Goal: Communication & Community: Answer question/provide support

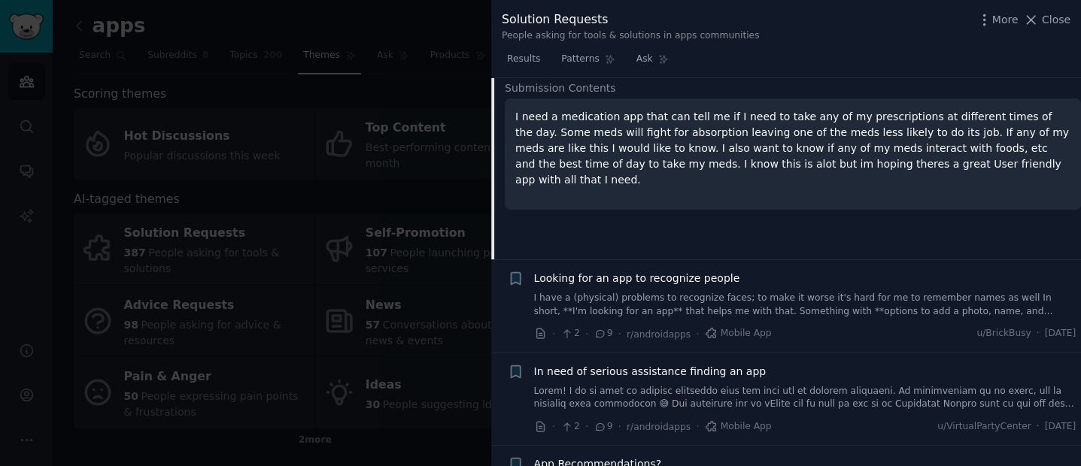
scroll to position [2440, 0]
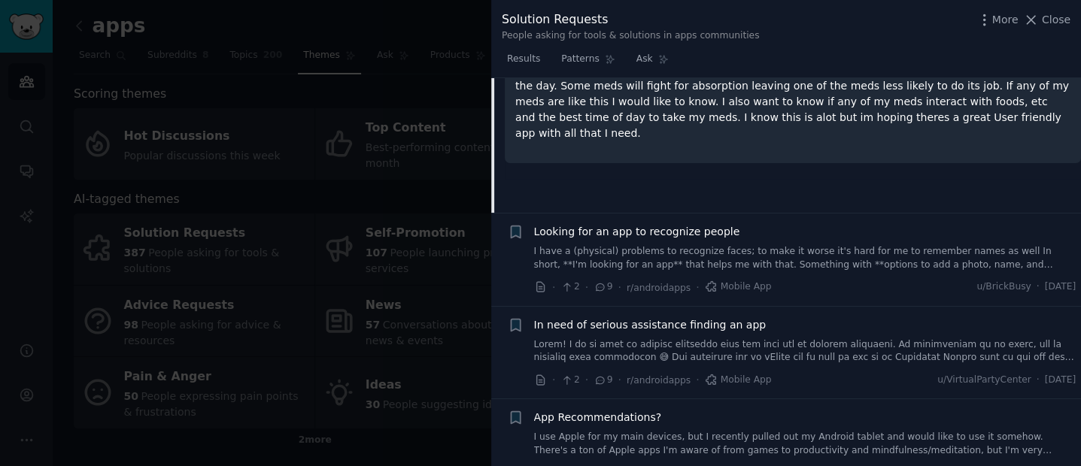
click at [647, 224] on span "Looking for an app to recognize people" at bounding box center [637, 232] width 206 height 16
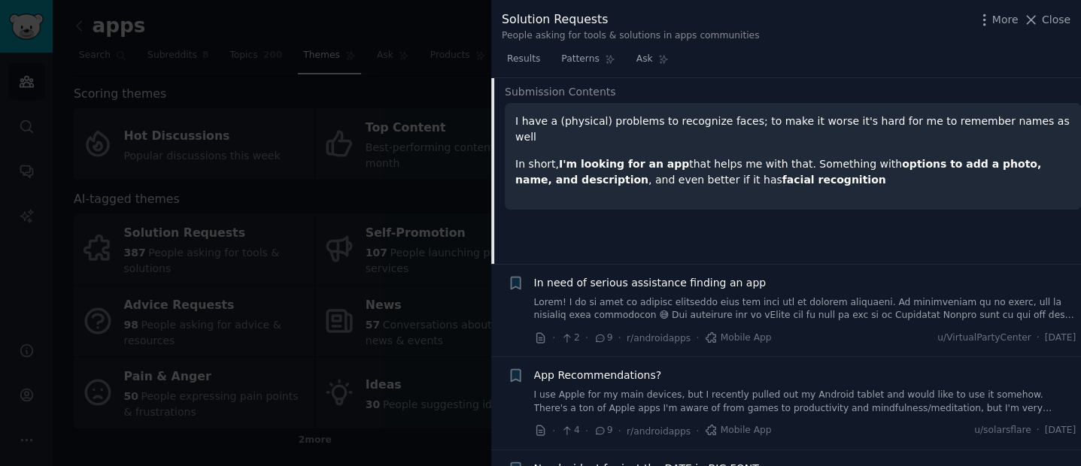
scroll to position [2521, 0]
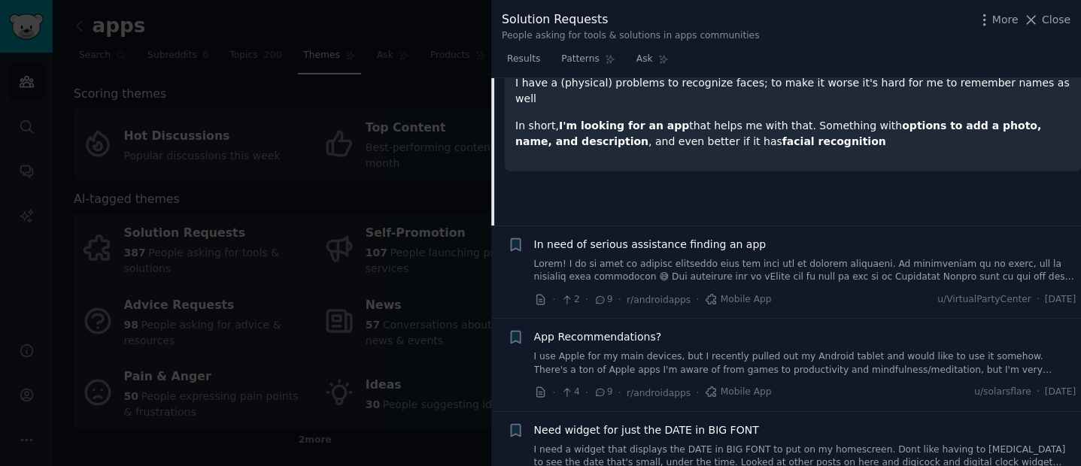
click at [703, 237] on span "In need of serious assistance finding an app" at bounding box center [650, 245] width 232 height 16
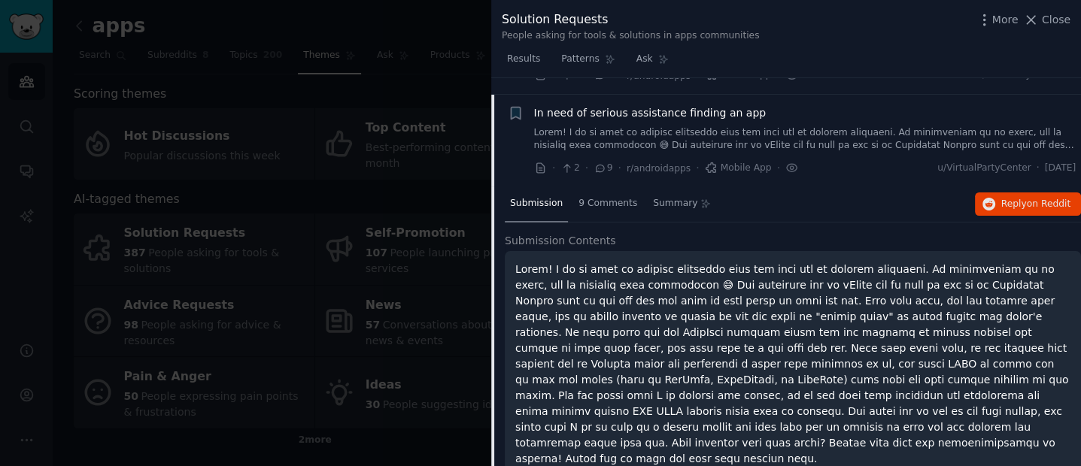
scroll to position [2425, 0]
click at [1001, 199] on span "Reply on Reddit" at bounding box center [1035, 206] width 69 height 14
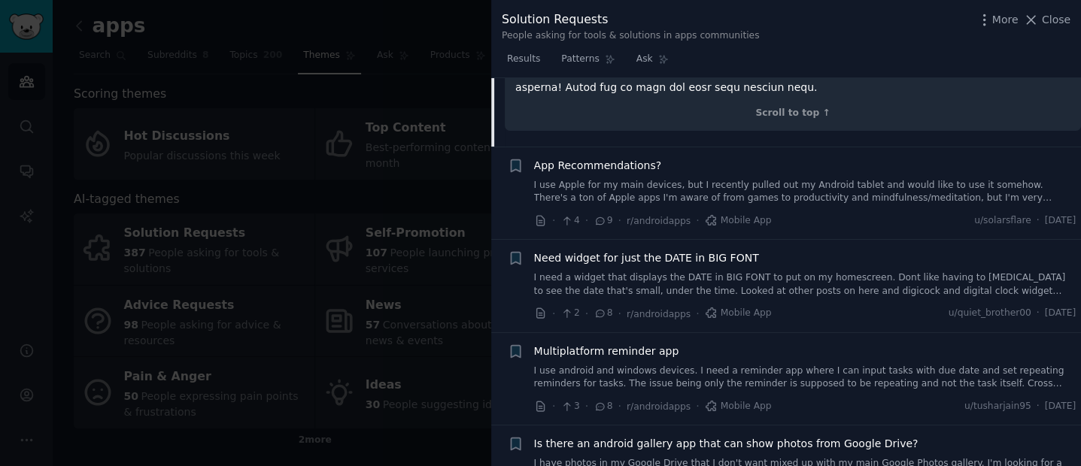
scroll to position [2834, 0]
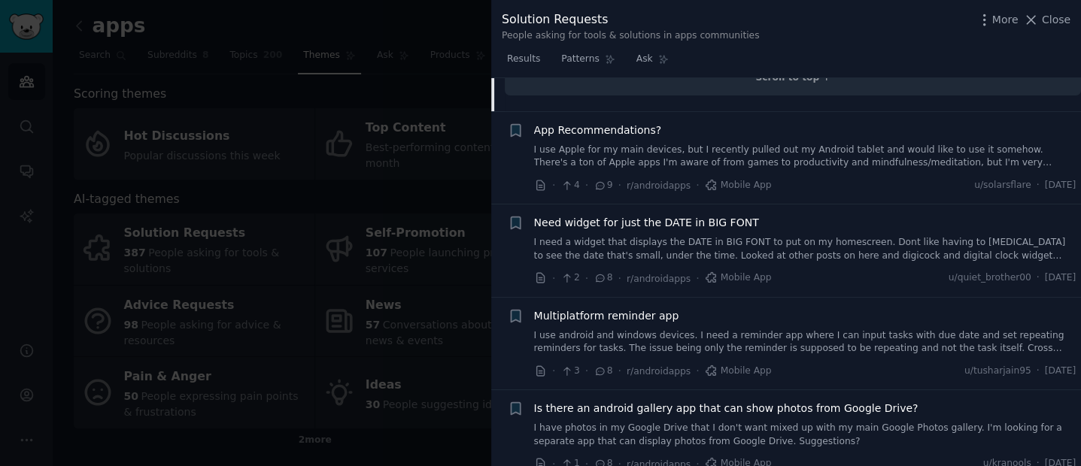
click at [671, 215] on span "Need widget for just the DATE in BIG FONT" at bounding box center [646, 223] width 225 height 16
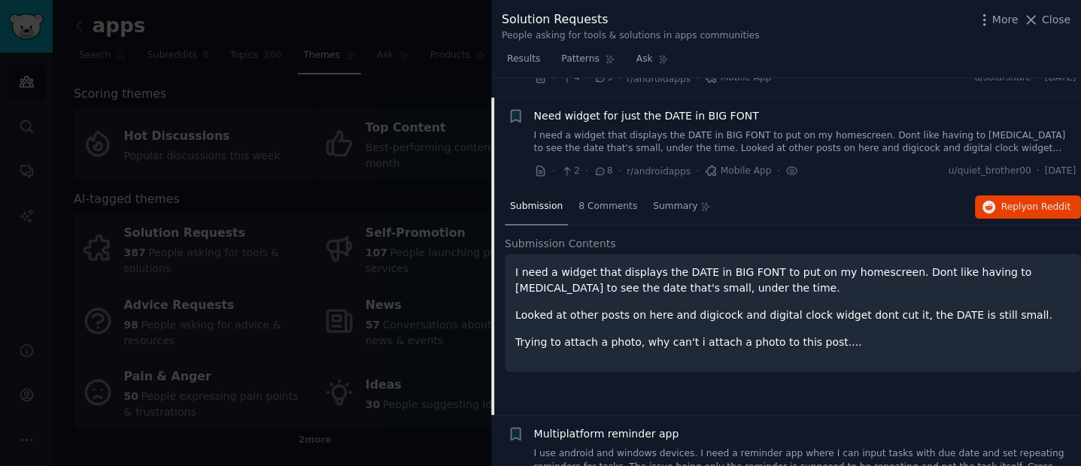
scroll to position [2611, 0]
click at [989, 196] on button "Reply on Reddit" at bounding box center [1028, 206] width 106 height 24
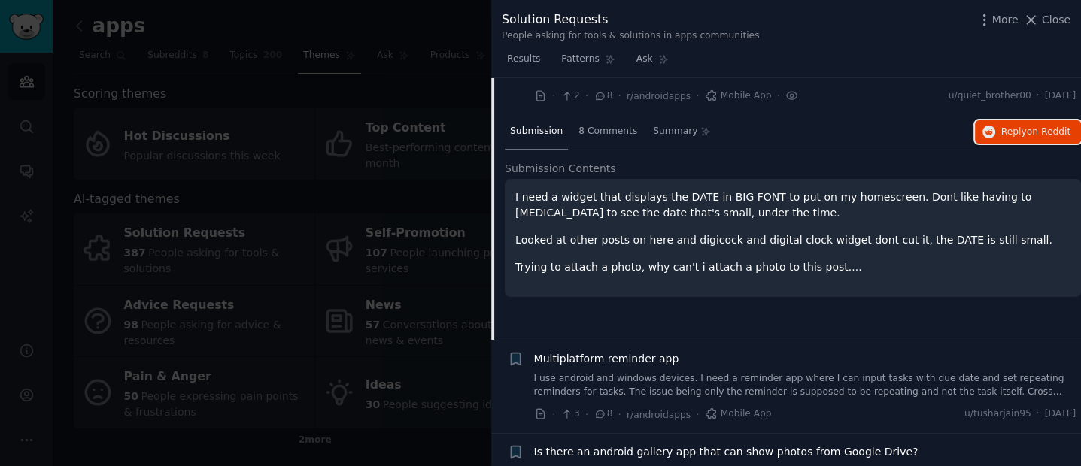
scroll to position [2706, 0]
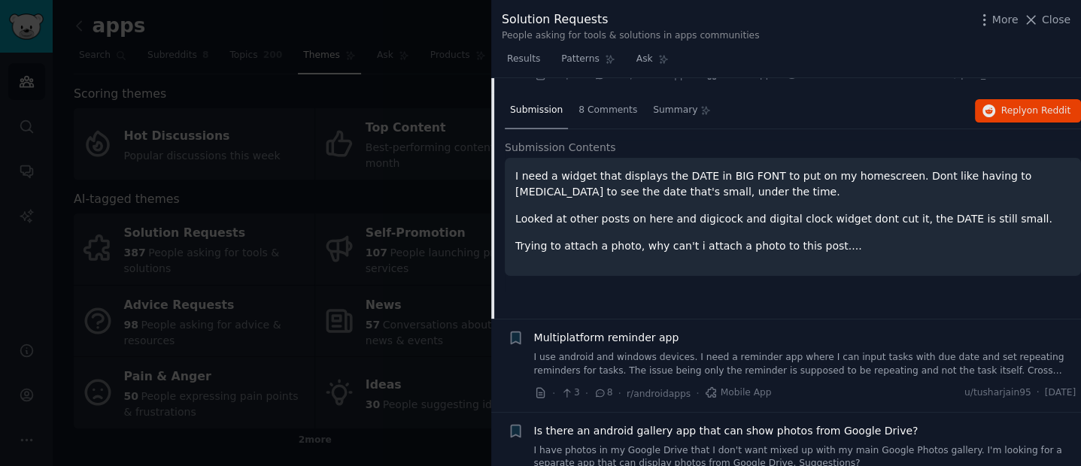
click at [843, 351] on link "I use android and windows devices. I need a reminder app where I can input task…" at bounding box center [805, 364] width 542 height 26
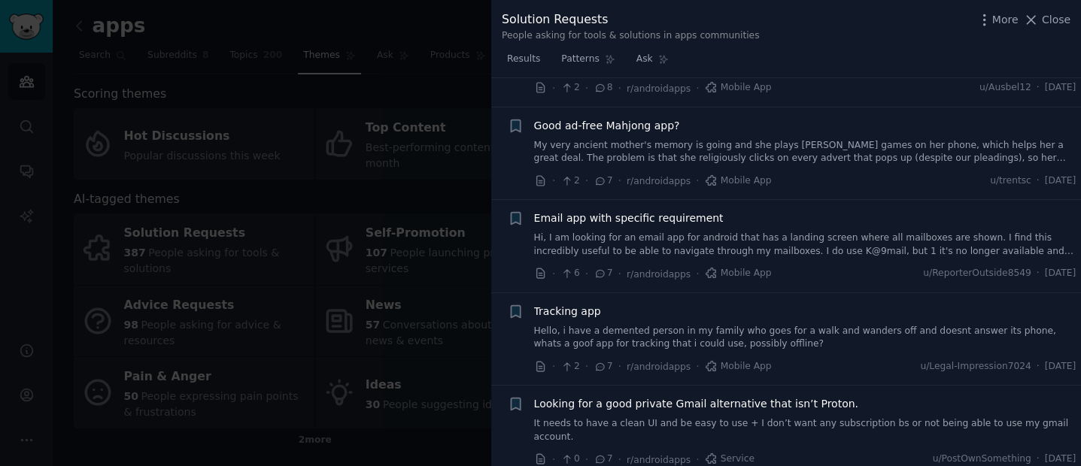
scroll to position [3352, 0]
click at [663, 324] on link "Hello, i have a demented person in my family who goes for a walk and wanders of…" at bounding box center [805, 337] width 542 height 26
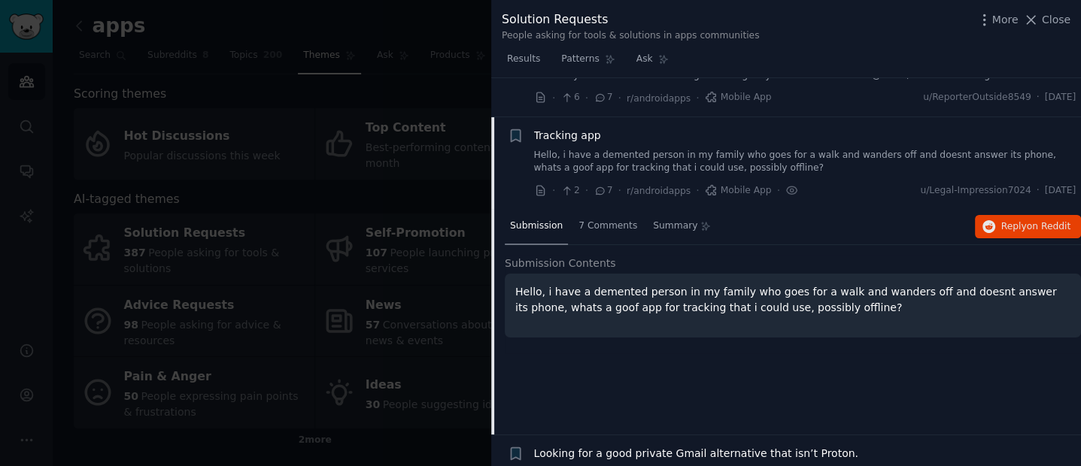
scroll to position [3322, 0]
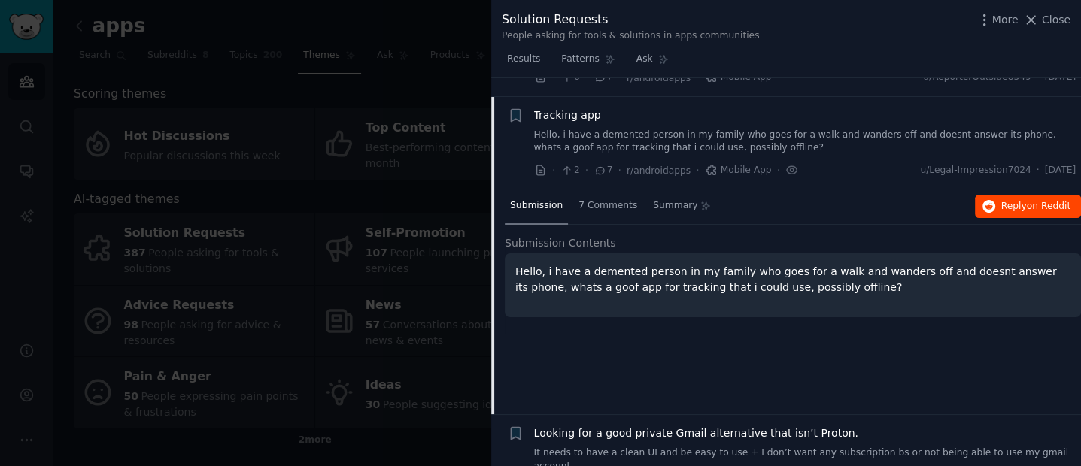
click at [1022, 197] on div "Submission 7 Comments Summary Reply on Reddit" at bounding box center [793, 207] width 576 height 36
click at [1021, 195] on button "Reply on Reddit" at bounding box center [1028, 207] width 106 height 24
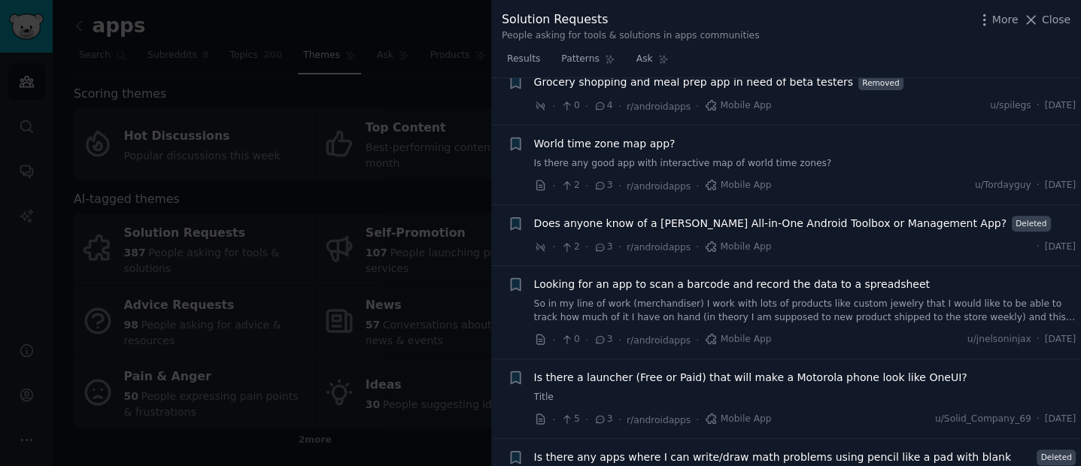
scroll to position [6052, 0]
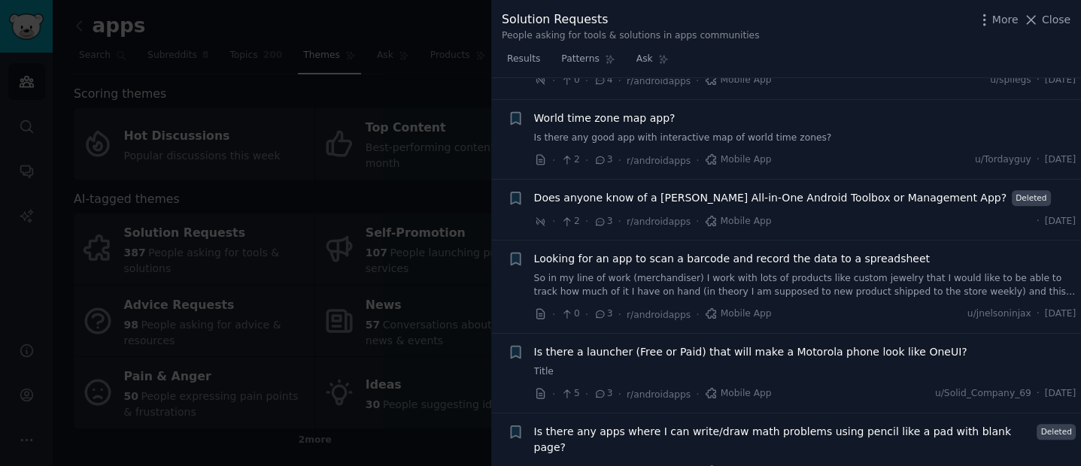
click at [786, 272] on link "So in my line of work (merchandiser) I work with lots of products like custom j…" at bounding box center [805, 285] width 542 height 26
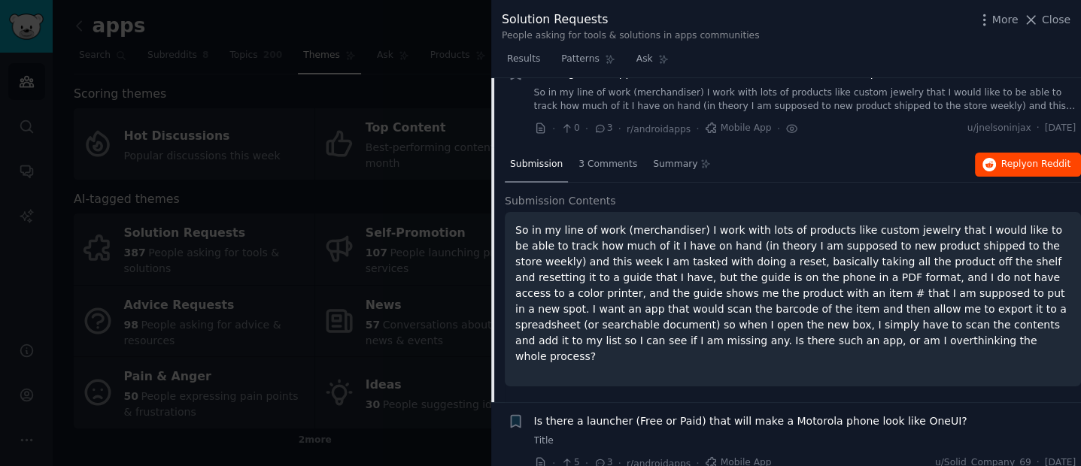
scroll to position [5970, 0]
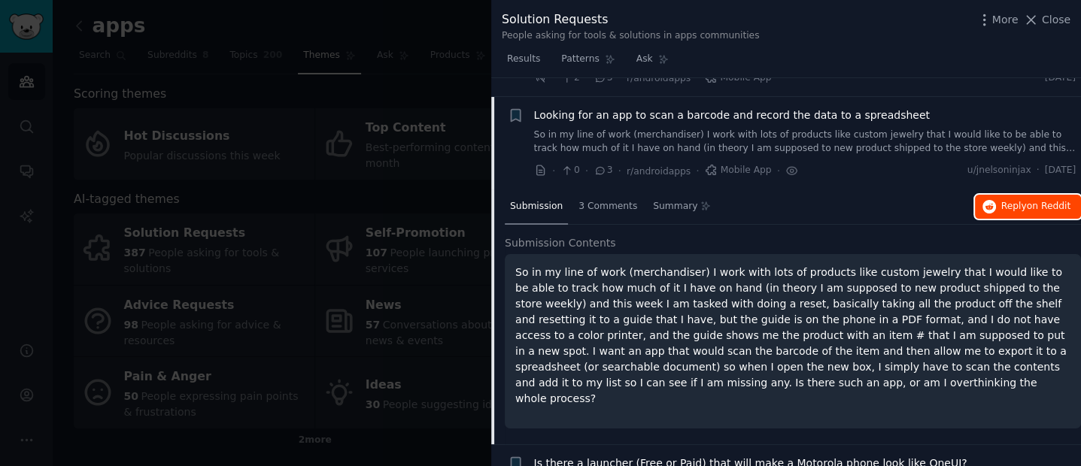
click at [1007, 200] on span "Reply on Reddit" at bounding box center [1035, 207] width 69 height 14
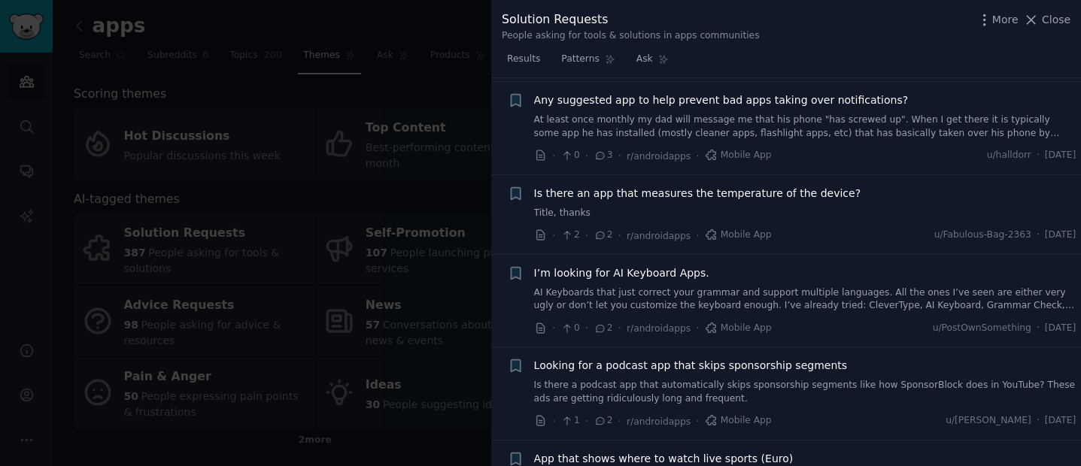
scroll to position [6846, 0]
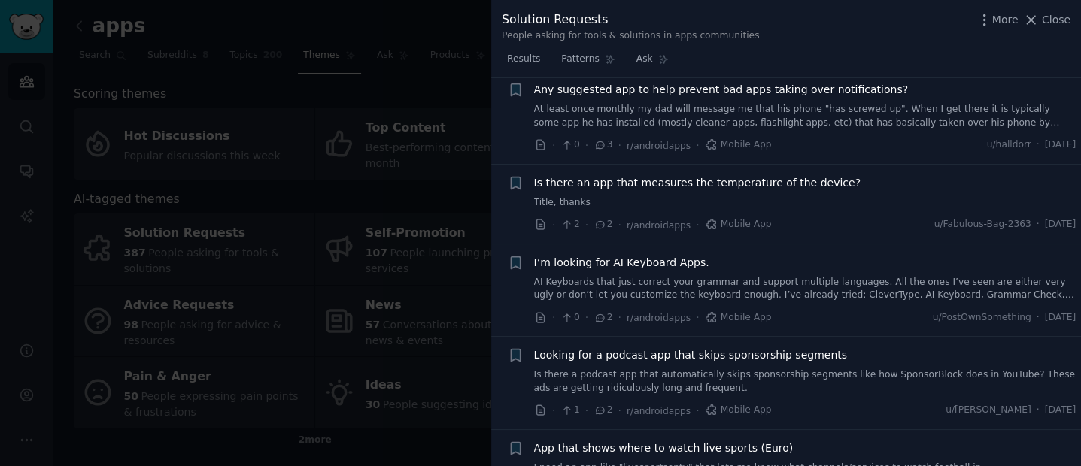
click at [815, 276] on link "AI Keyboards that just correct your grammar and support multiple languages. All…" at bounding box center [805, 289] width 542 height 26
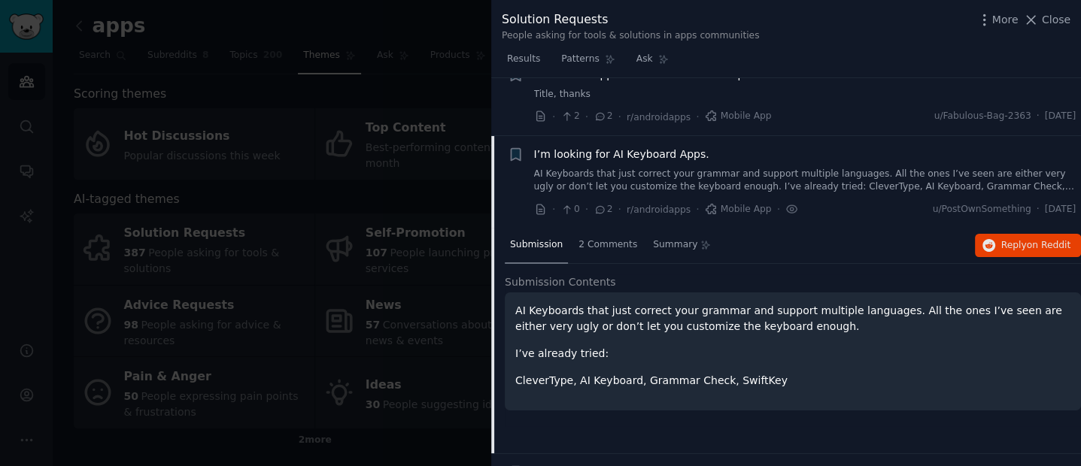
scroll to position [6697, 0]
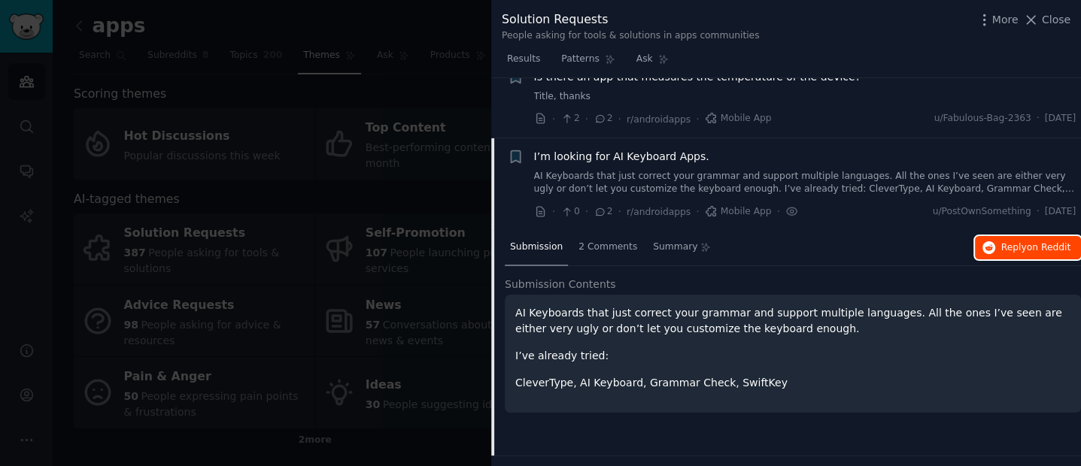
click at [1034, 236] on button "Reply on Reddit" at bounding box center [1028, 248] width 106 height 24
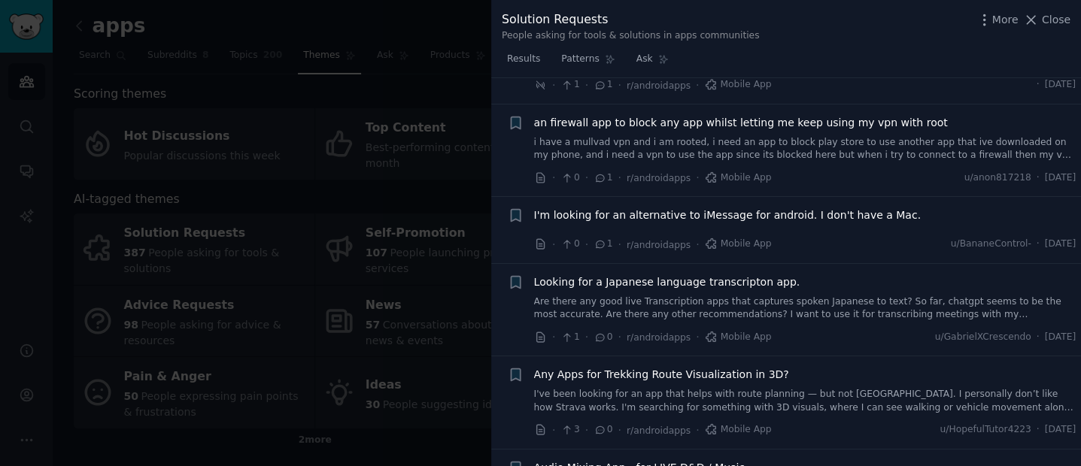
scroll to position [8024, 0]
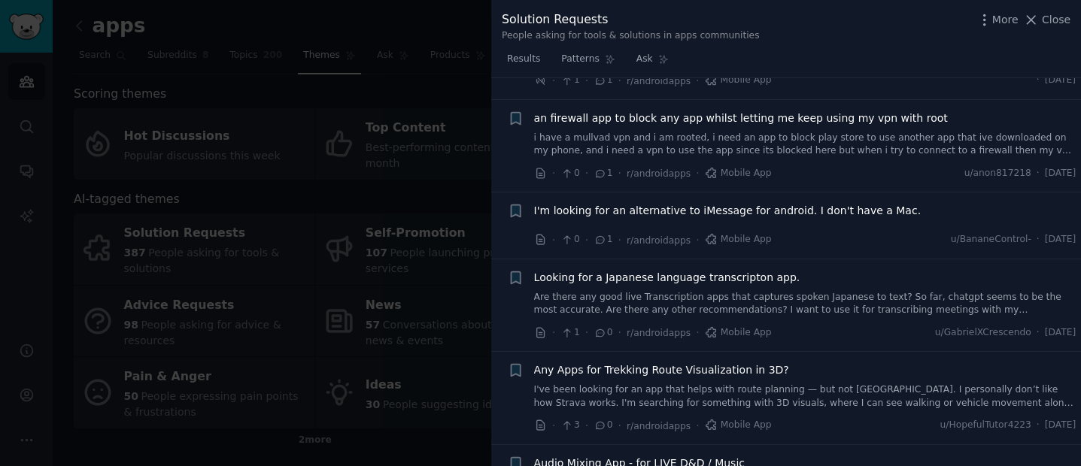
click at [698, 291] on link "Are there any good live Transcription apps that captures spoken Japanese to tex…" at bounding box center [805, 304] width 542 height 26
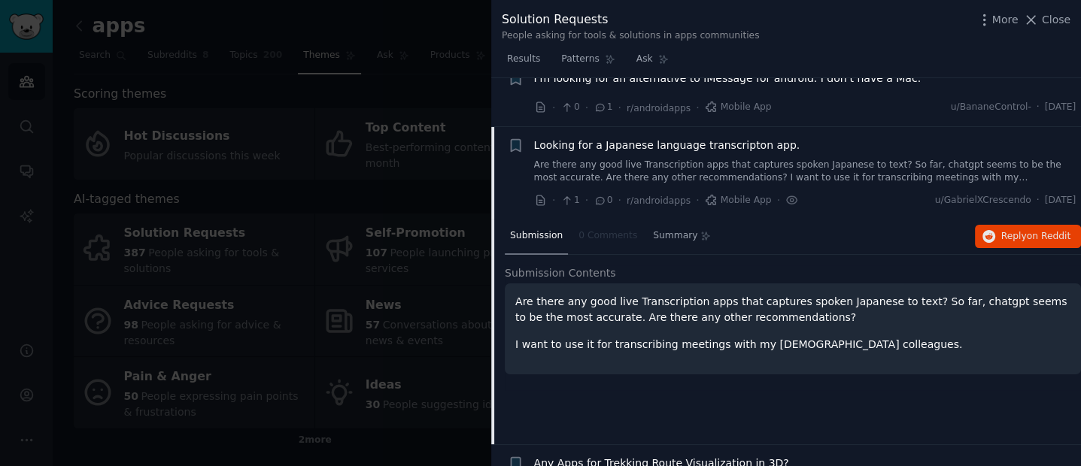
scroll to position [7936, 0]
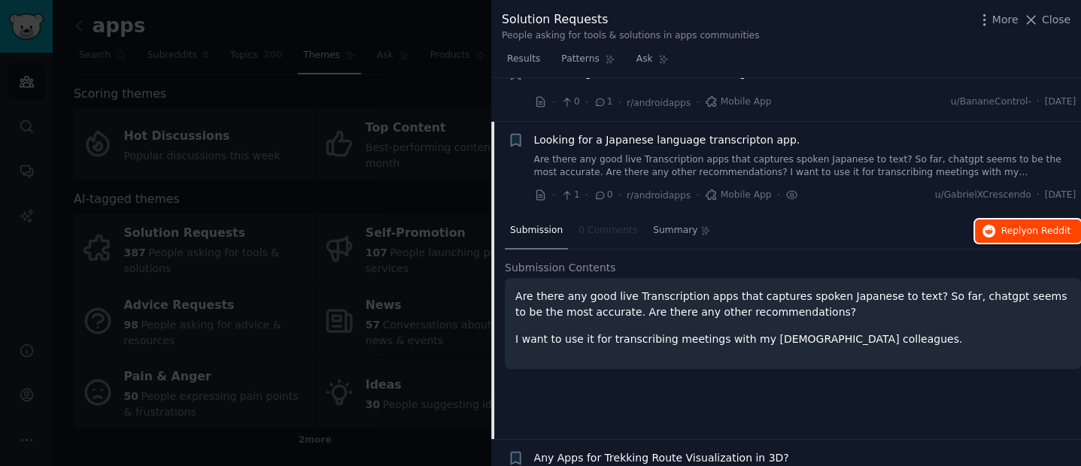
click at [1016, 225] on span "Reply on Reddit" at bounding box center [1035, 232] width 69 height 14
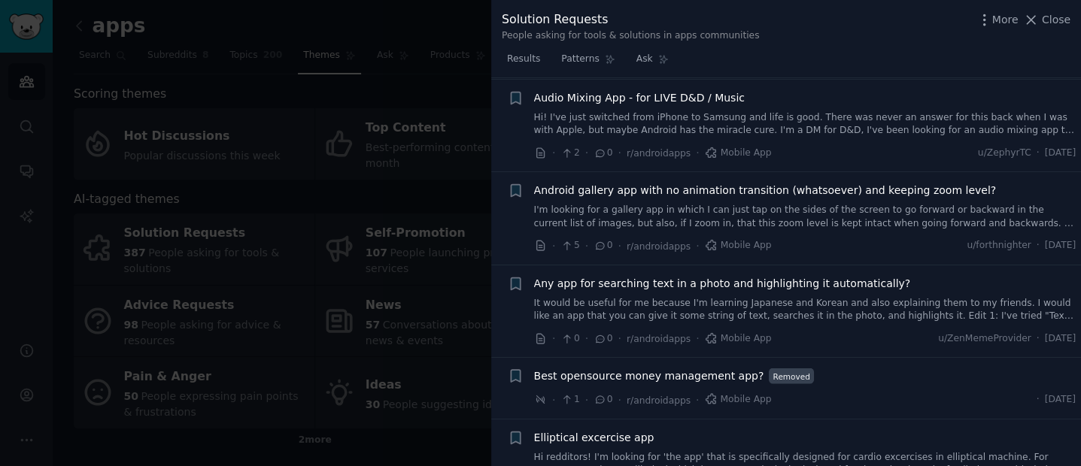
scroll to position [8390, 0]
click at [403, 233] on div at bounding box center [540, 233] width 1081 height 466
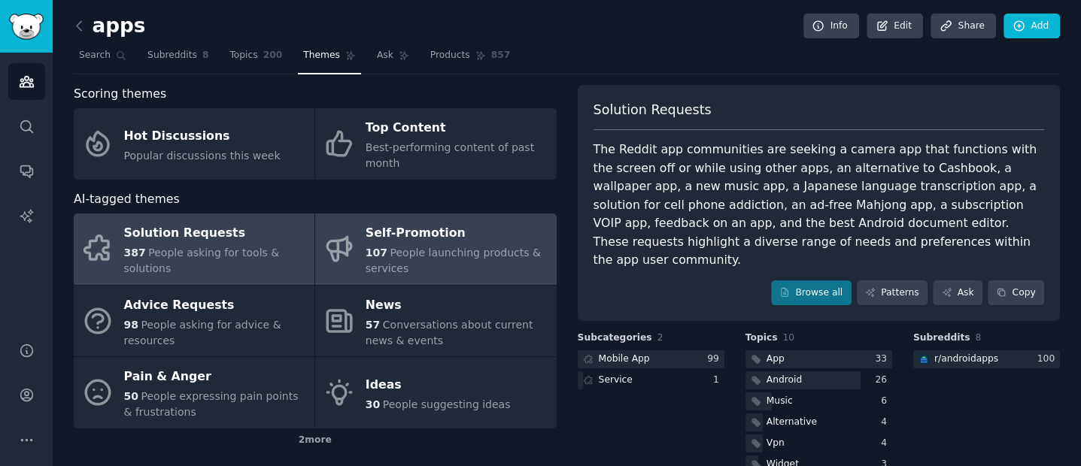
click at [387, 238] on div "Self-Promotion" at bounding box center [457, 234] width 183 height 24
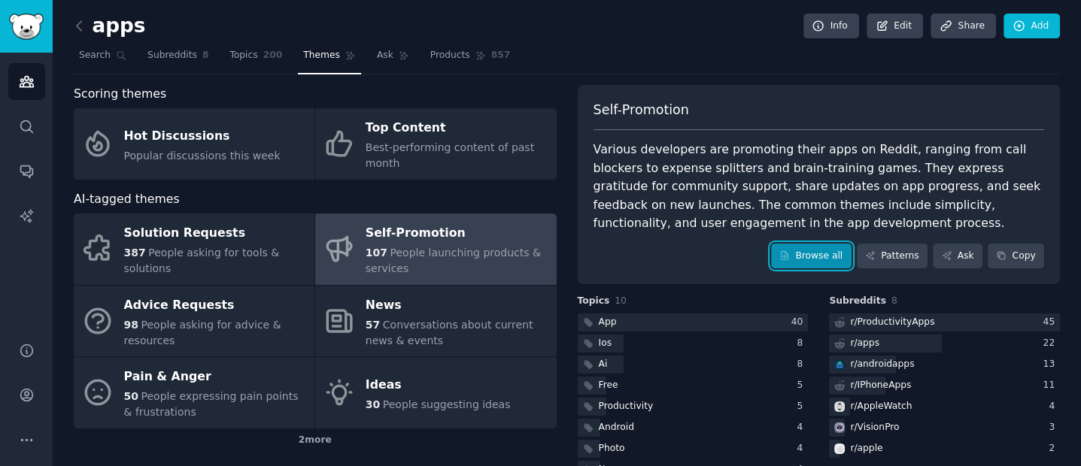
click at [779, 249] on link "Browse all" at bounding box center [811, 257] width 80 height 26
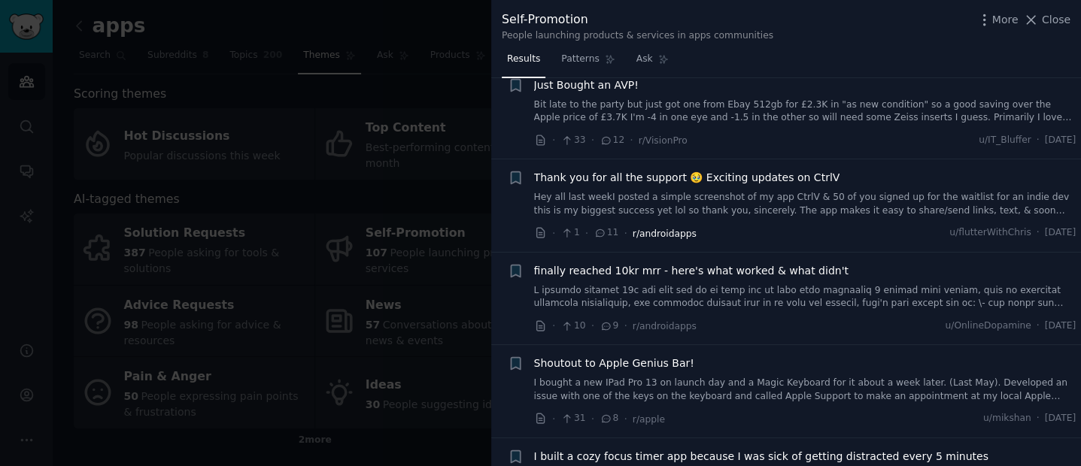
scroll to position [863, 0]
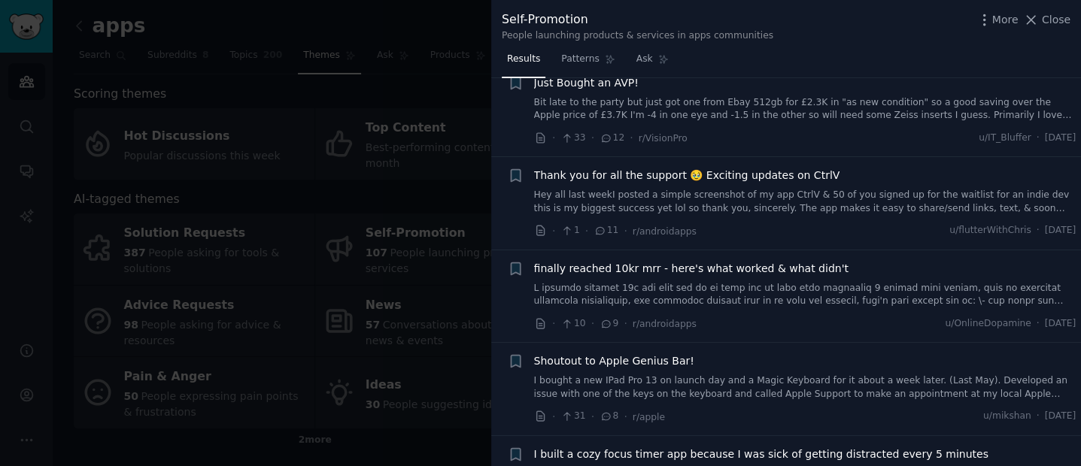
click at [753, 291] on link at bounding box center [805, 295] width 542 height 26
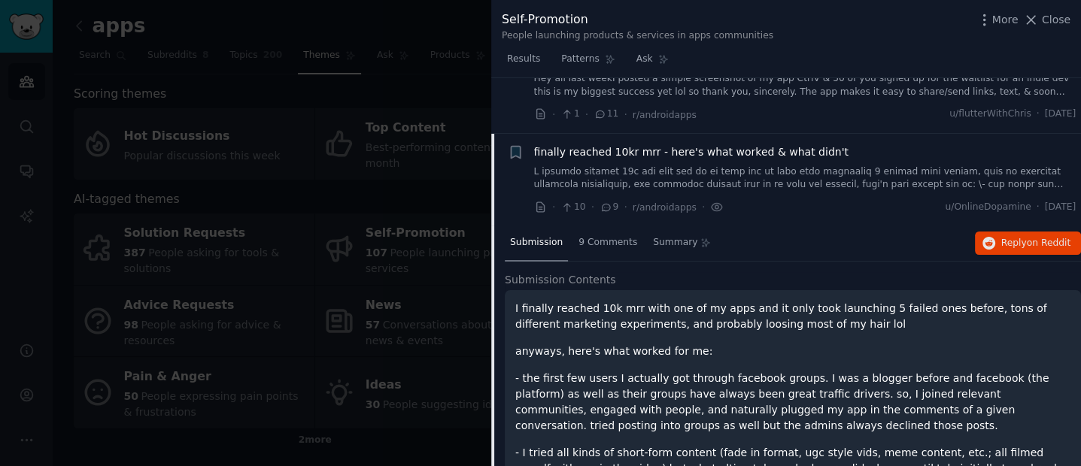
scroll to position [969, 0]
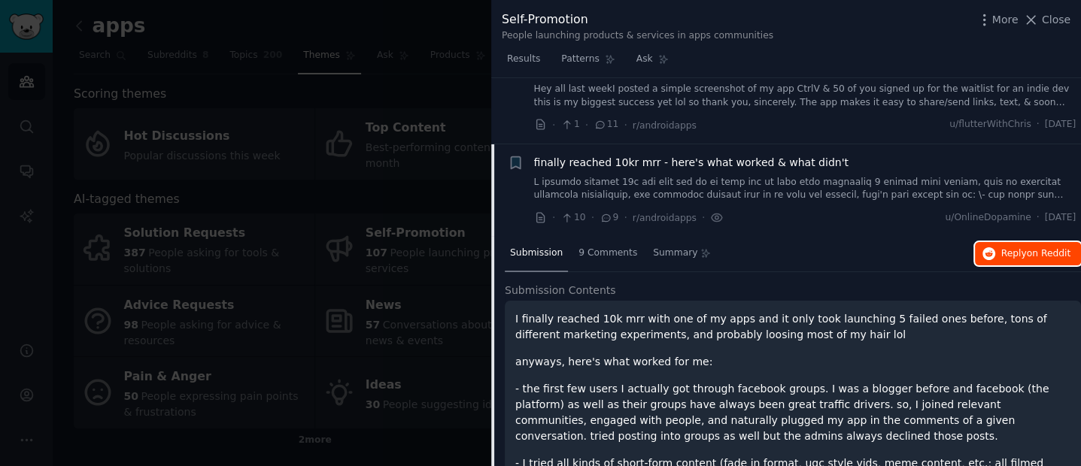
click at [1019, 248] on span "Reply on Reddit" at bounding box center [1035, 255] width 69 height 14
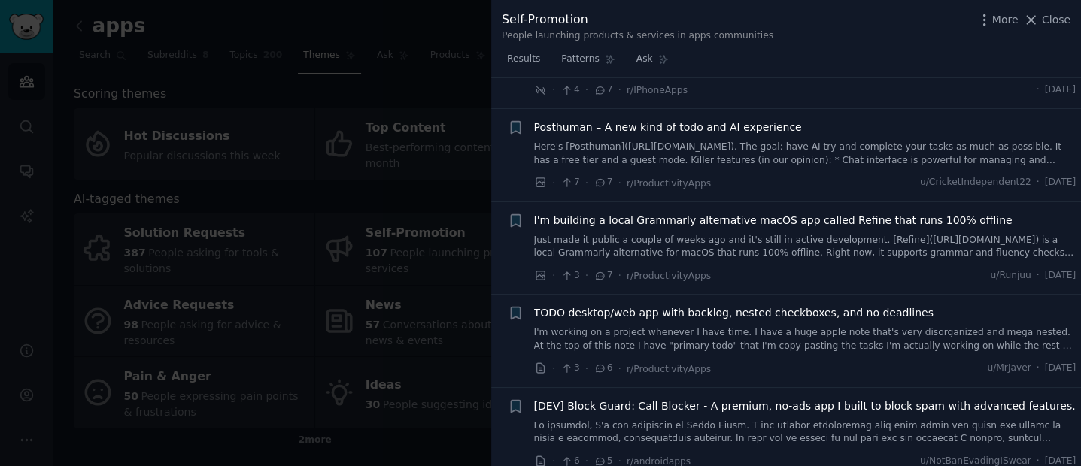
scroll to position [2003, 0]
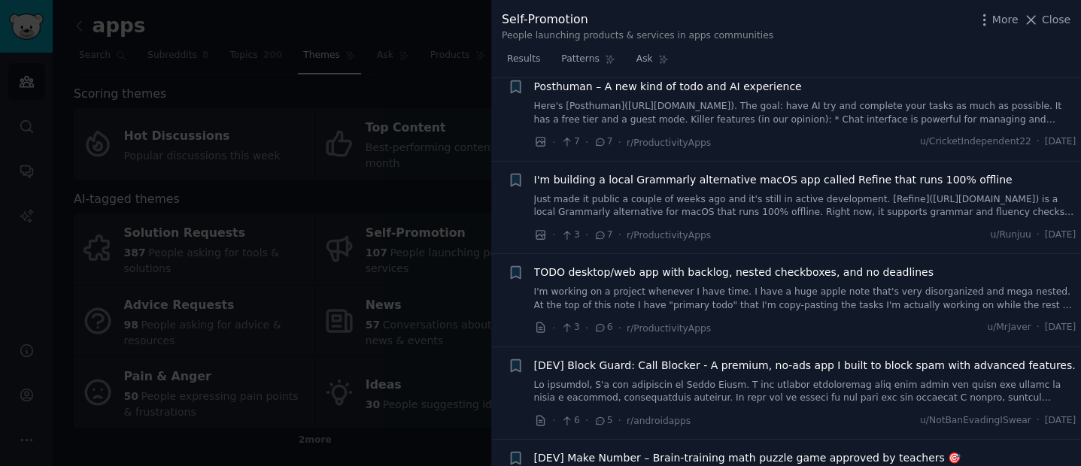
click at [715, 202] on link "Just made it public a couple of weeks ago and it's still in active development.…" at bounding box center [805, 206] width 542 height 26
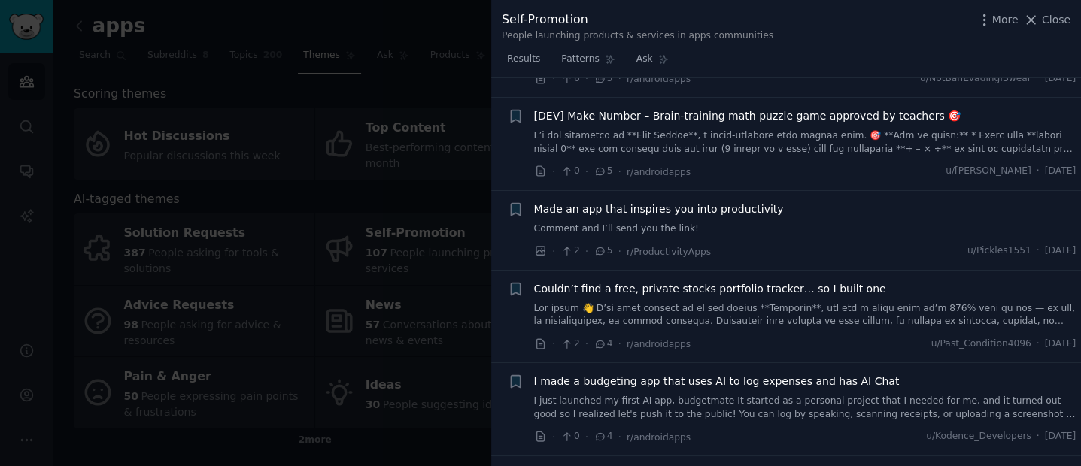
scroll to position [2240, 0]
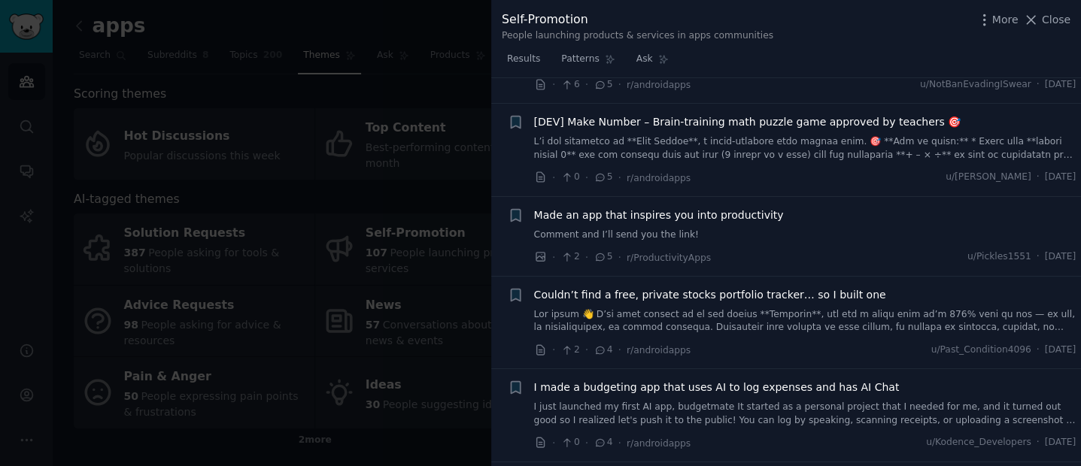
click at [722, 142] on link at bounding box center [805, 148] width 542 height 26
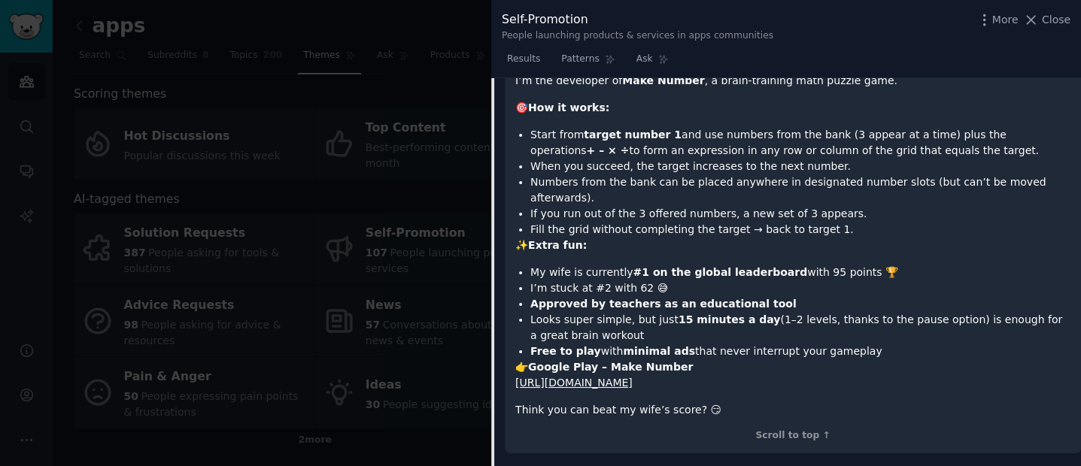
scroll to position [1958, 0]
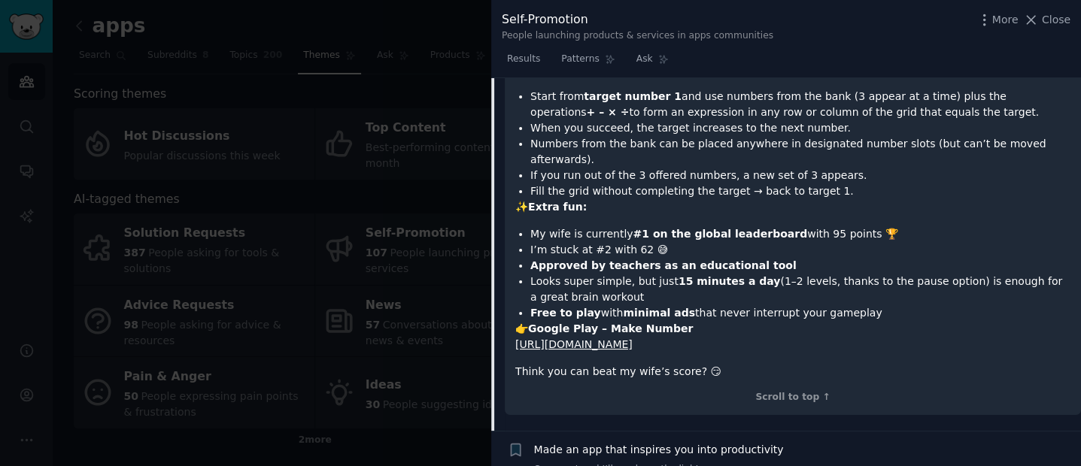
click at [633, 339] on link "[URL][DOMAIN_NAME]" at bounding box center [573, 345] width 117 height 12
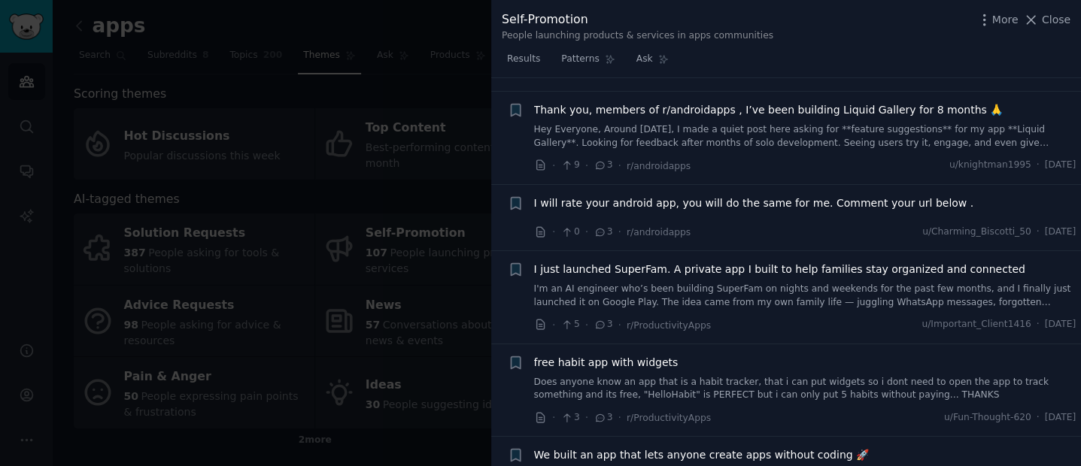
scroll to position [2840, 0]
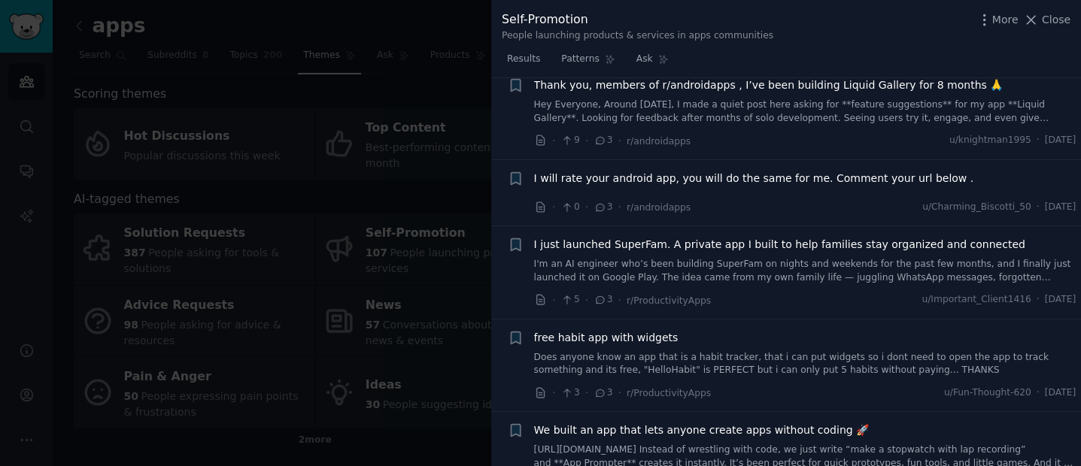
click at [755, 258] on link "I'm an AI engineer who’s been building SuperFam on nights and weekends for the …" at bounding box center [805, 271] width 542 height 26
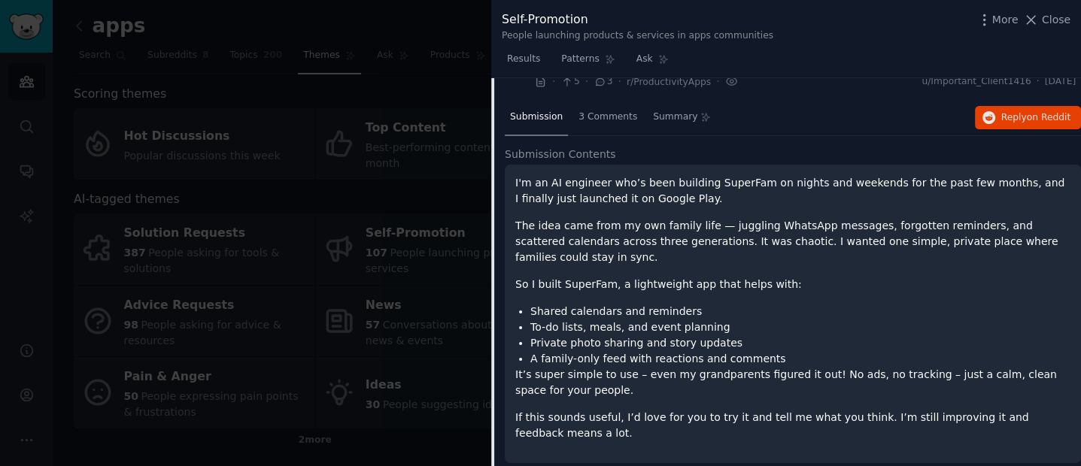
scroll to position [2401, 0]
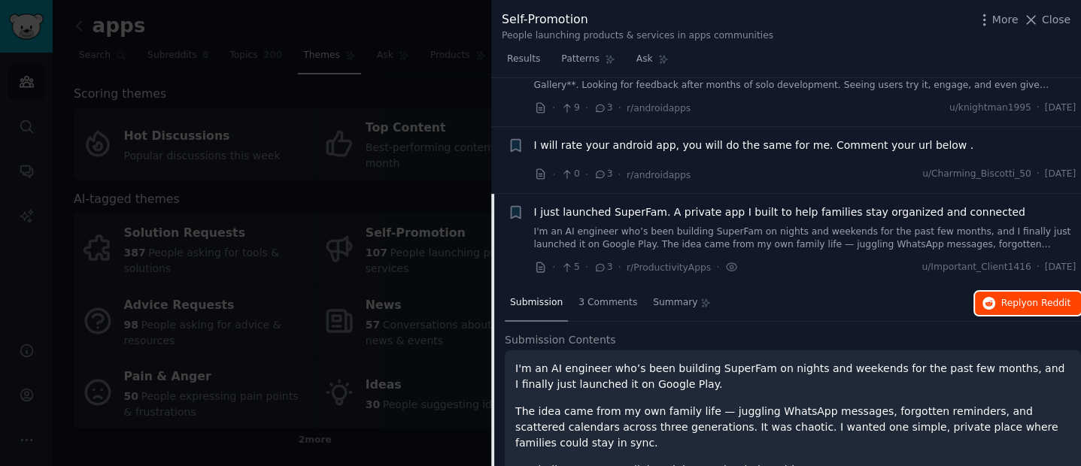
click at [988, 305] on icon "button" at bounding box center [990, 304] width 14 height 14
